Goal: Navigation & Orientation: Find specific page/section

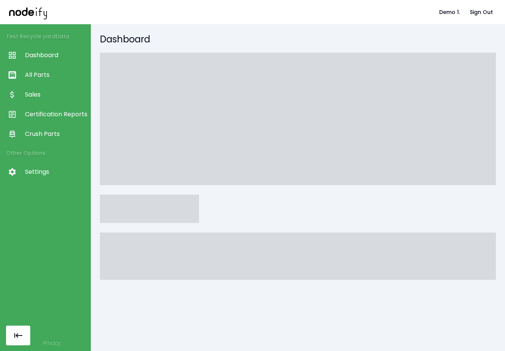
click at [44, 242] on html "Demo 1. Sign Out Test Recycle yard Data Dashboard All Parts Sales Certification…" at bounding box center [252, 175] width 505 height 351
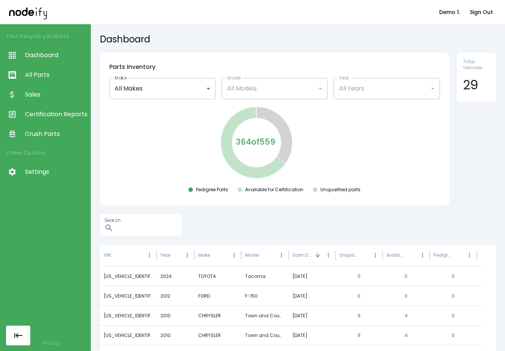
click at [33, 171] on html "**********" at bounding box center [252, 175] width 505 height 351
click at [252, 169] on html "**********" at bounding box center [252, 175] width 505 height 351
click at [24, 135] on div at bounding box center [14, 133] width 21 height 9
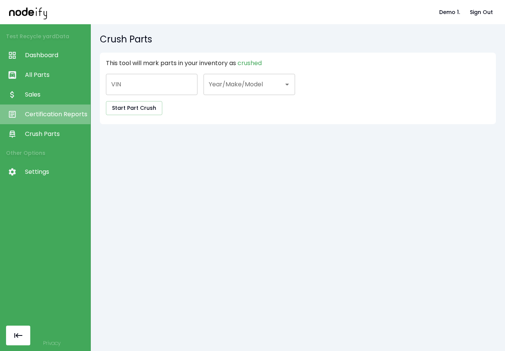
click at [33, 116] on span "Certification Reports" at bounding box center [56, 114] width 62 height 9
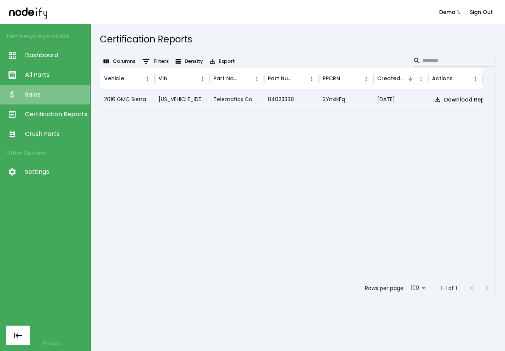
click at [46, 91] on span "Sales" at bounding box center [56, 94] width 62 height 9
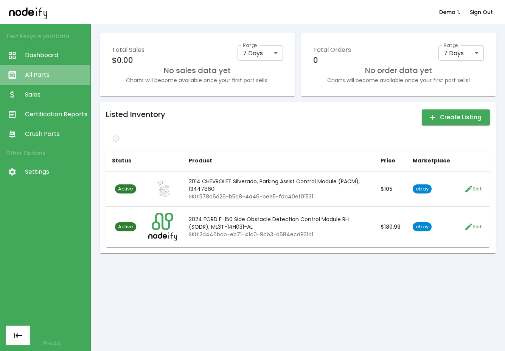
click at [46, 77] on span "All Parts" at bounding box center [56, 74] width 62 height 9
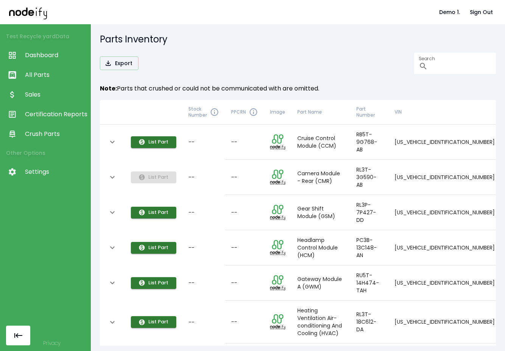
click at [48, 50] on link "Dashboard" at bounding box center [45, 55] width 90 height 20
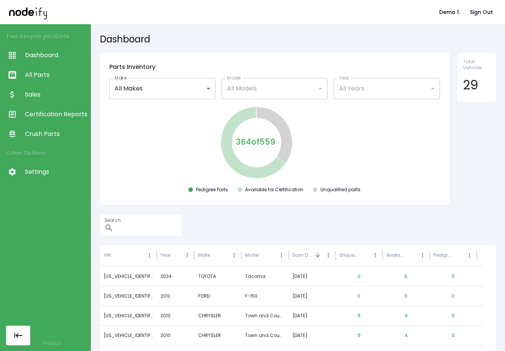
click at [28, 159] on li "Other Options" at bounding box center [45, 153] width 90 height 18
click at [34, 183] on nav "Test Recycle yard Data Dashboard All Parts Sales Certification Reports Crush Pa…" at bounding box center [45, 104] width 90 height 160
click at [37, 174] on span "Settings" at bounding box center [56, 171] width 62 height 9
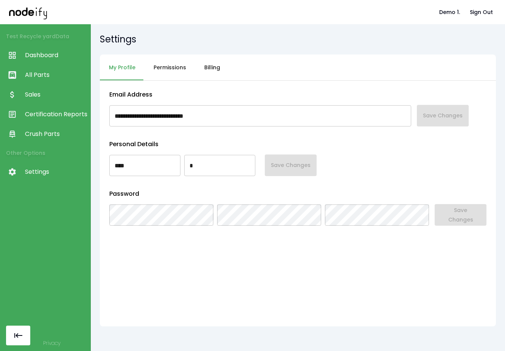
click at [176, 69] on button "Permissions" at bounding box center [170, 67] width 51 height 26
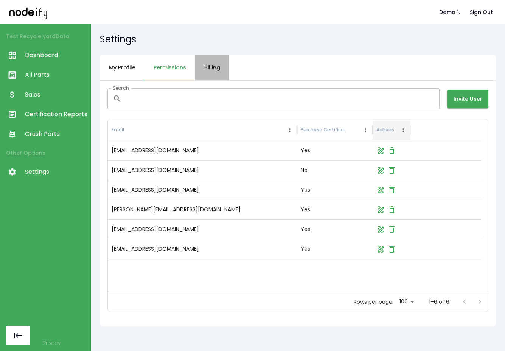
click at [212, 69] on button "Billing" at bounding box center [212, 67] width 34 height 26
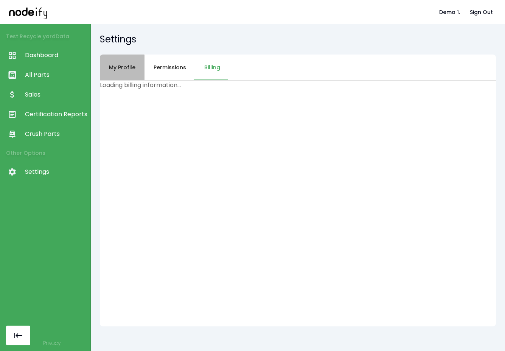
click at [122, 69] on button "My Profile" at bounding box center [122, 67] width 45 height 26
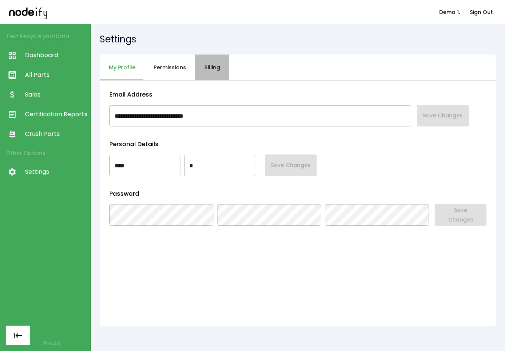
click at [209, 70] on button "Billing" at bounding box center [212, 67] width 34 height 26
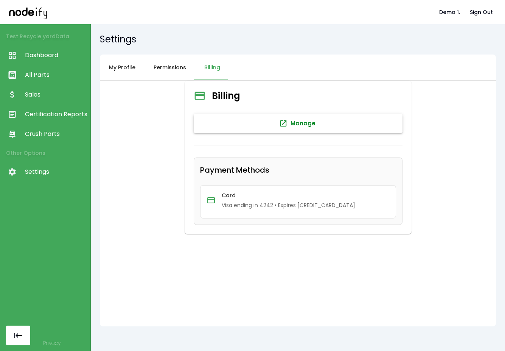
click at [232, 115] on button "Manage" at bounding box center [298, 123] width 209 height 19
